Goal: Information Seeking & Learning: Learn about a topic

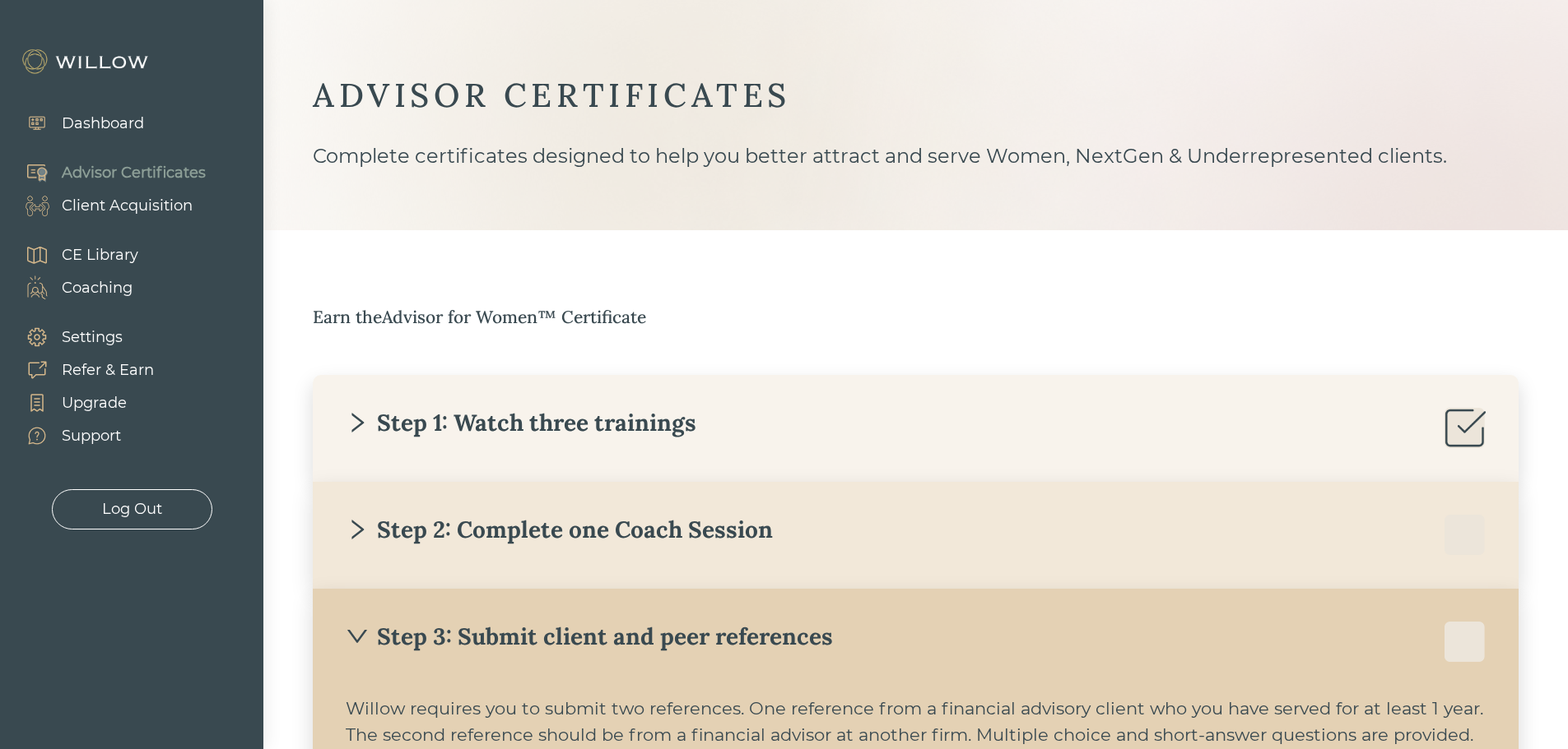
scroll to position [152, 0]
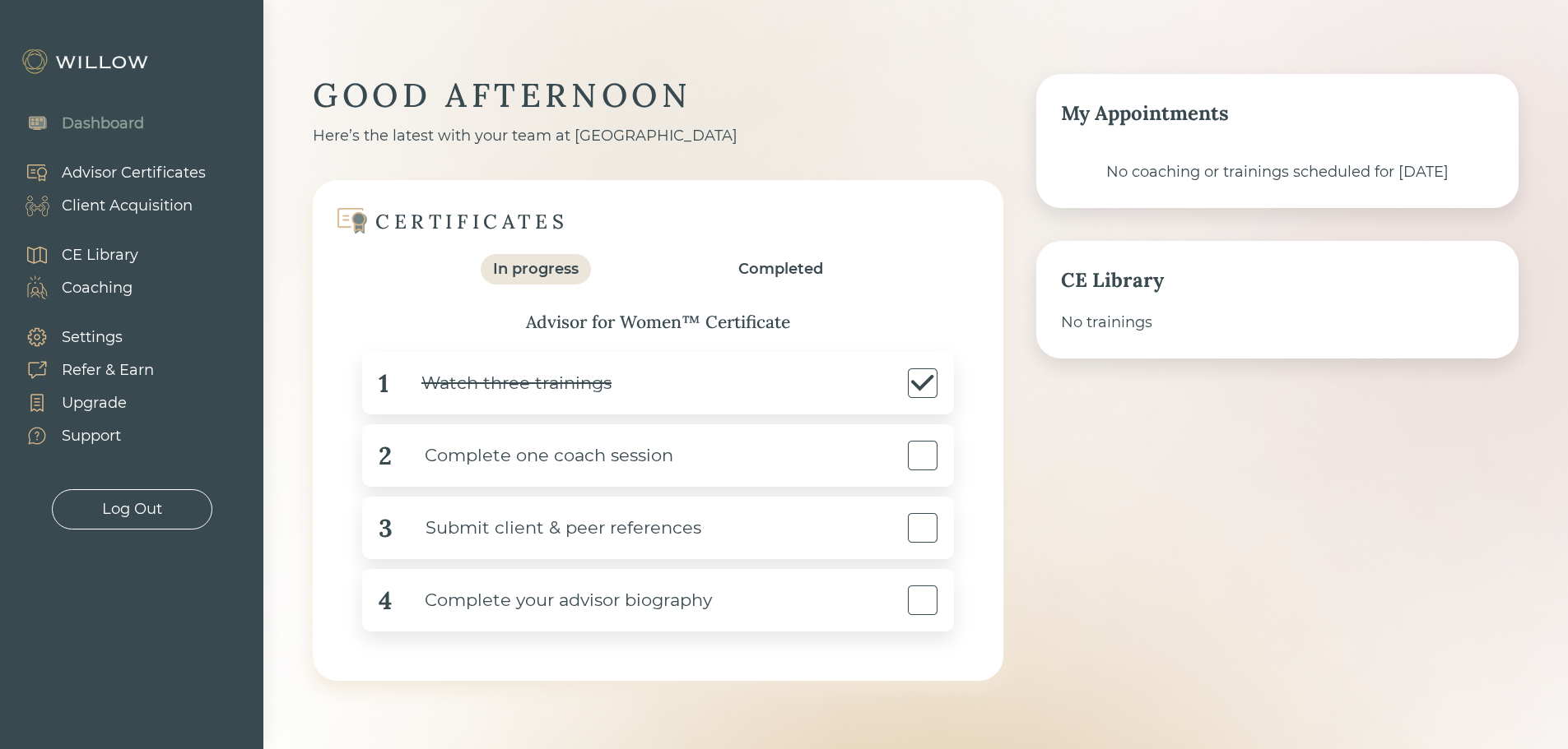
scroll to position [31, 0]
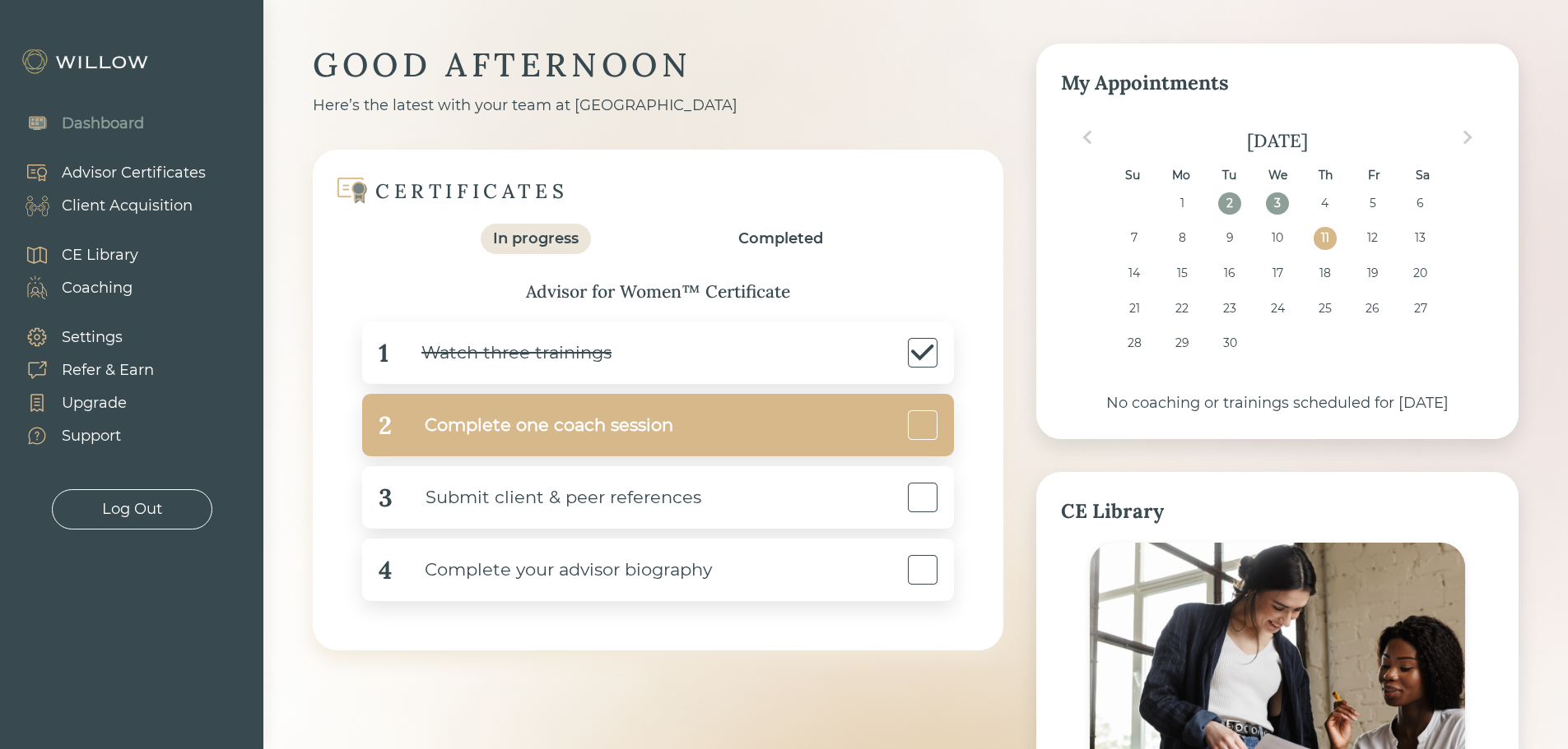
click at [849, 434] on div "2 Complete one coach session" at bounding box center [657, 425] width 591 height 62
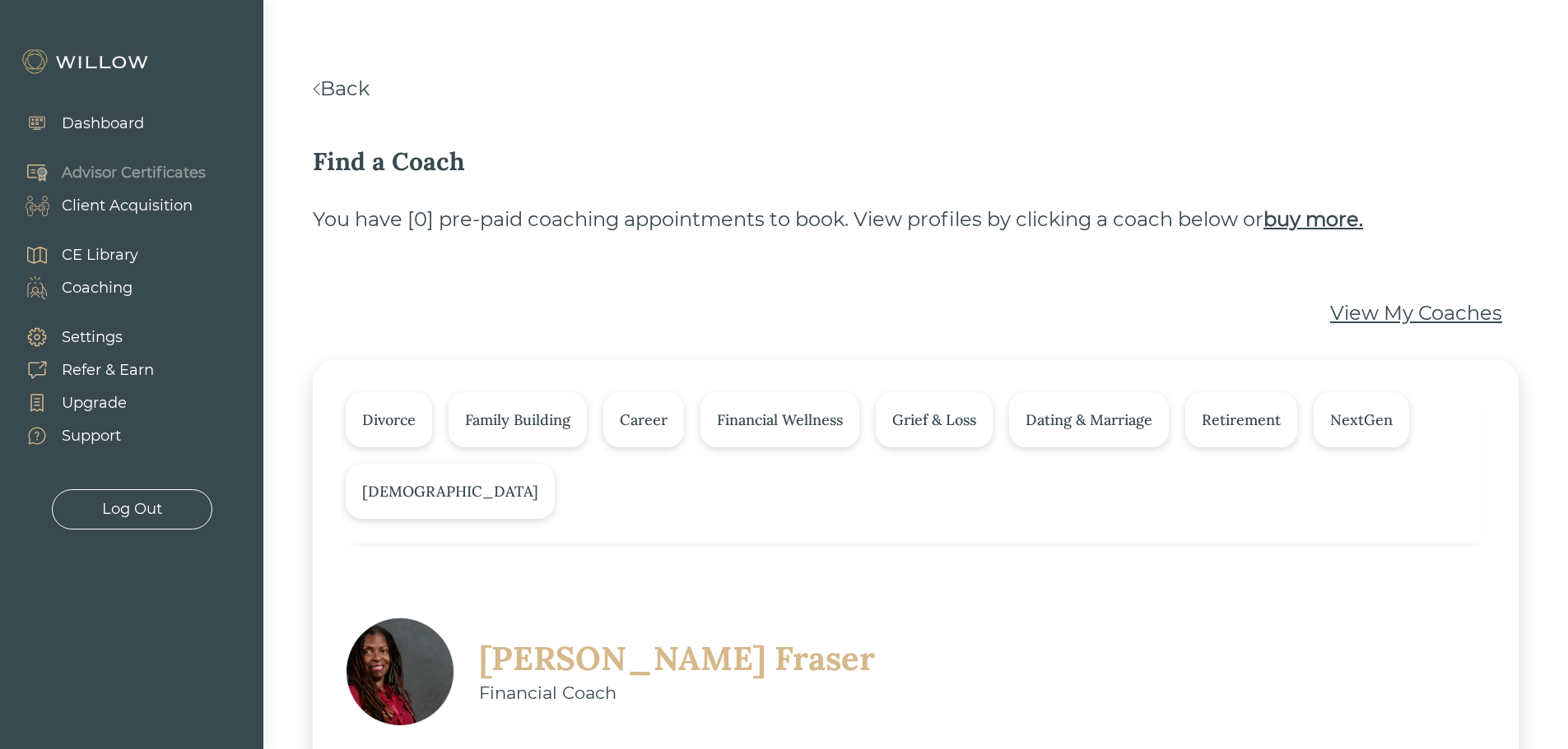
click at [1376, 308] on div "View My Coaches" at bounding box center [1416, 313] width 172 height 30
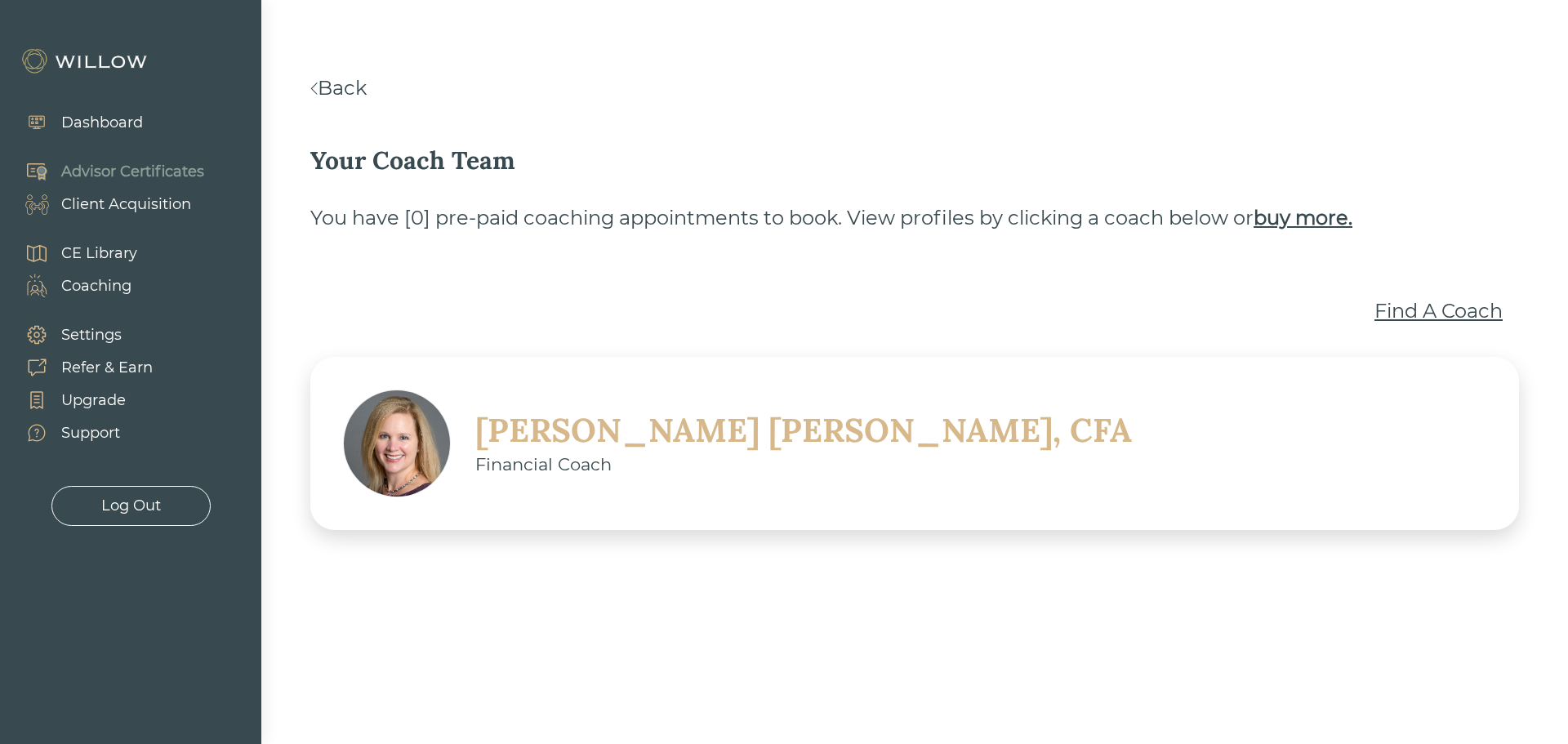
click at [739, 431] on div "[PERSON_NAME], CFA" at bounding box center [803, 430] width 656 height 42
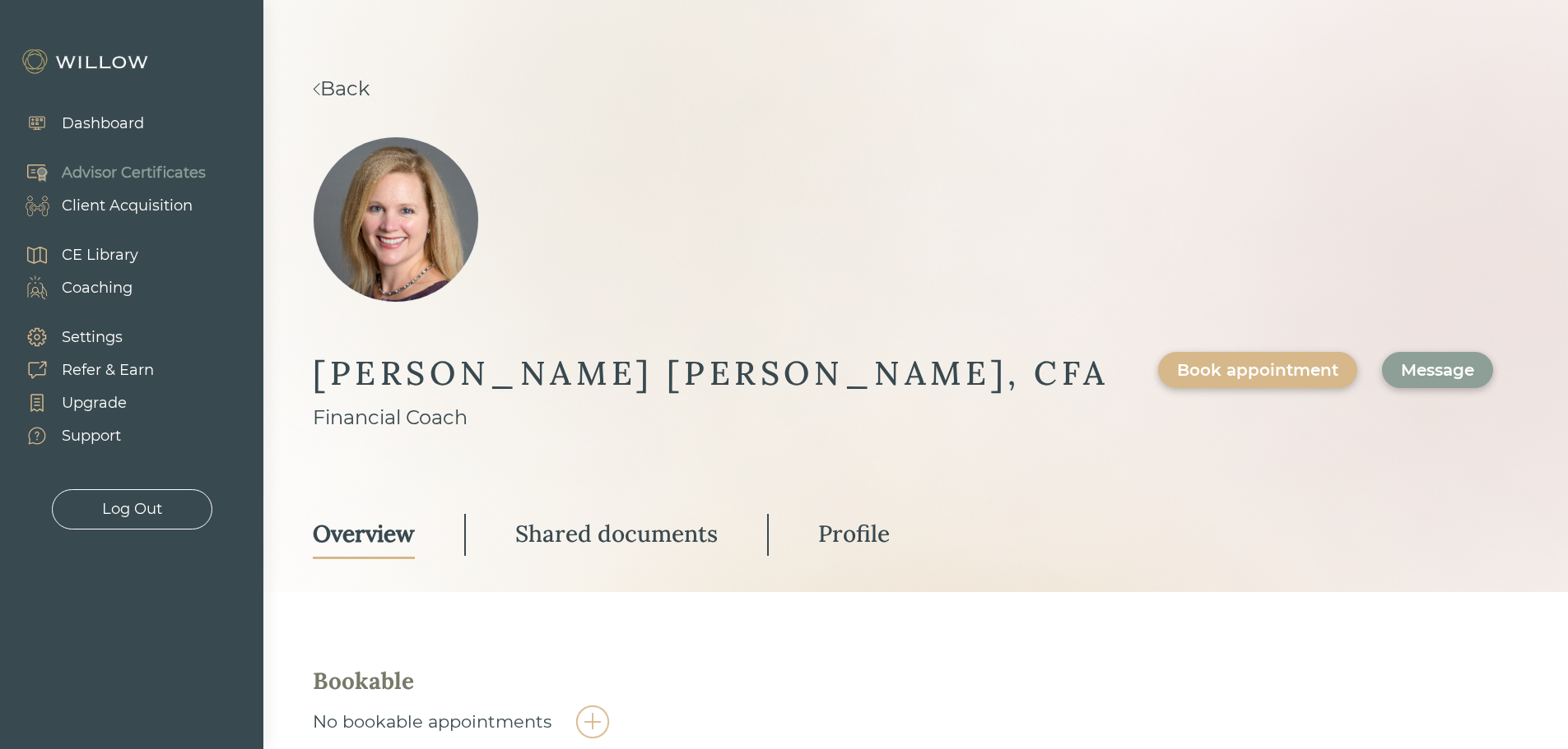
click at [718, 519] on div "Shared documents" at bounding box center [616, 534] width 202 height 30
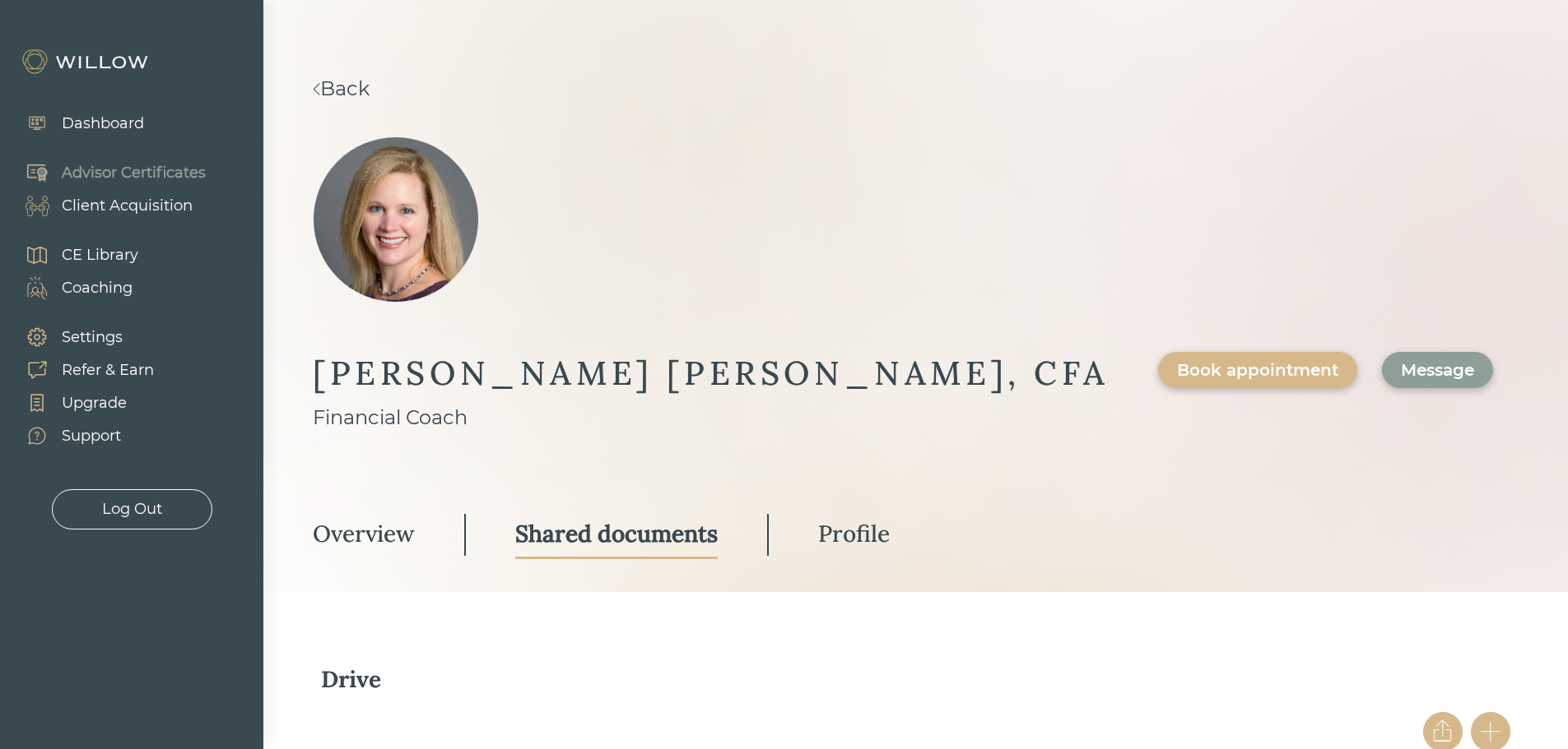
click at [890, 519] on div "Profile" at bounding box center [853, 534] width 72 height 30
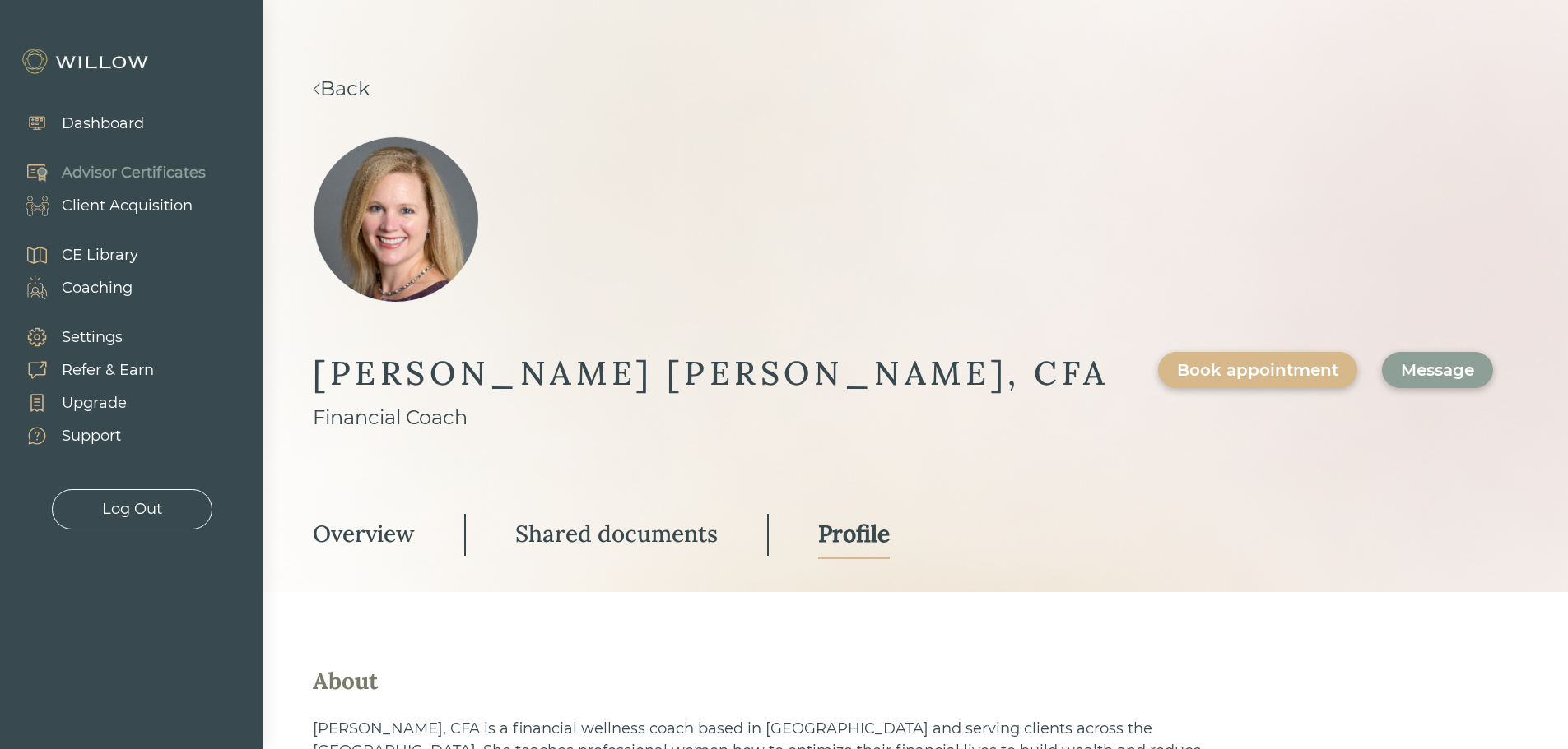
click at [354, 85] on link "Back" at bounding box center [341, 88] width 57 height 24
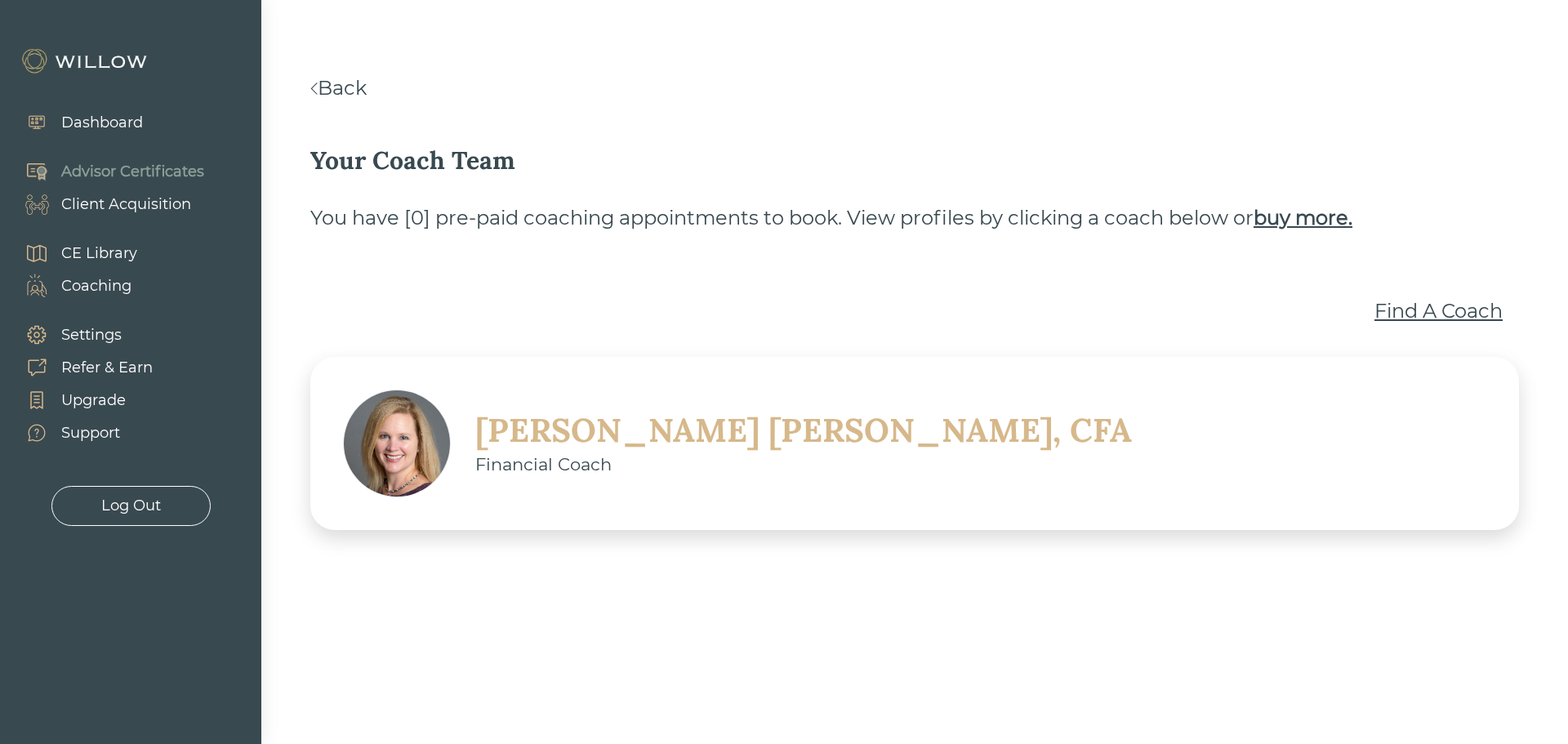
click at [337, 78] on link "Back" at bounding box center [338, 88] width 56 height 24
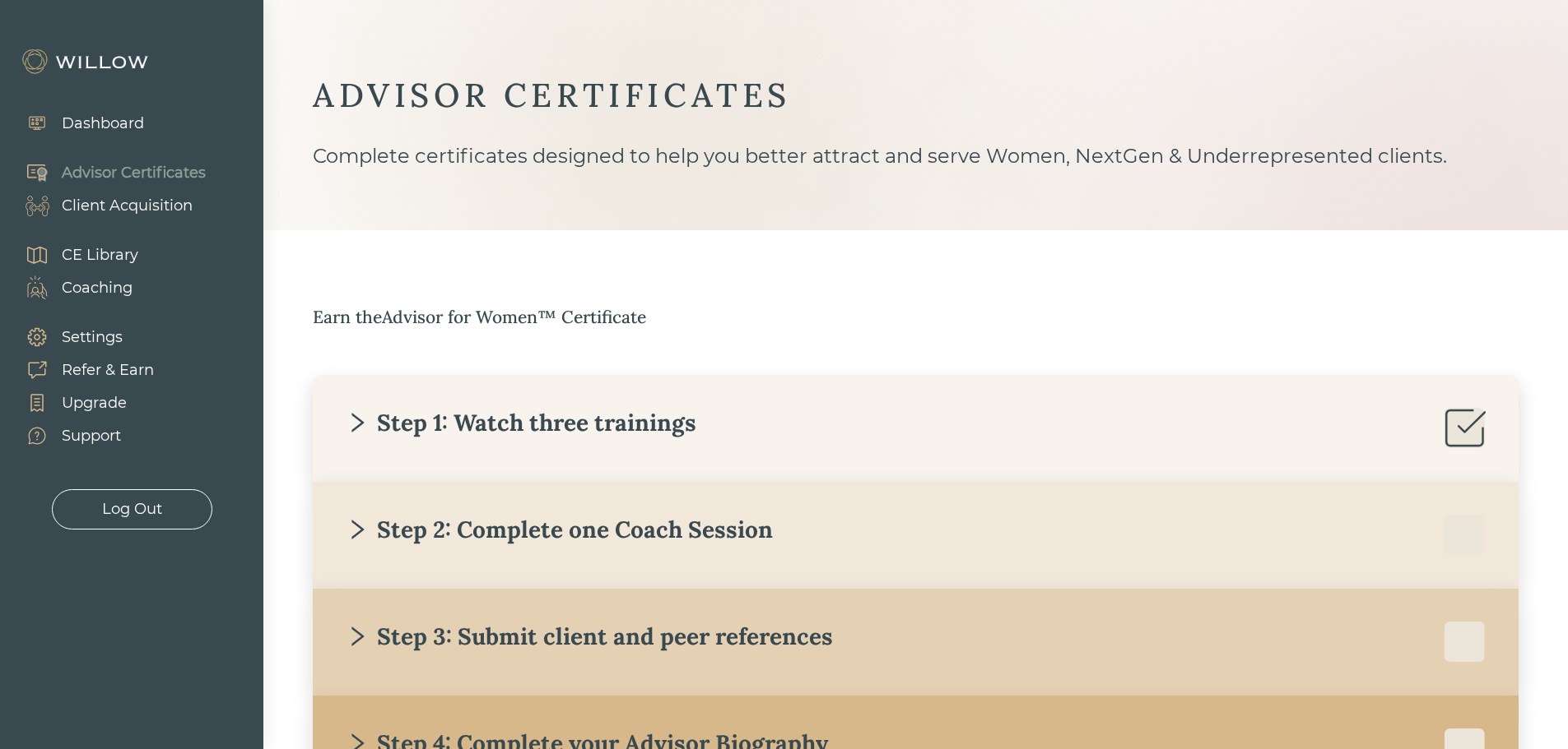
click at [97, 122] on div "Dashboard" at bounding box center [102, 124] width 82 height 22
